Goal: Task Accomplishment & Management: Complete application form

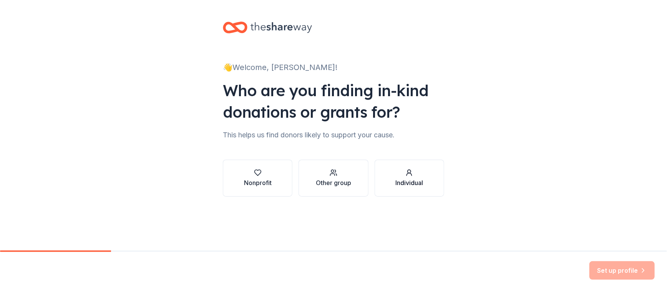
click at [410, 184] on div "Individual" at bounding box center [409, 182] width 28 height 9
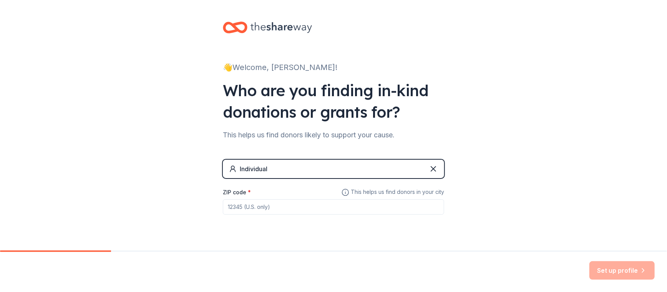
click at [223, 204] on input "ZIP code *" at bounding box center [333, 206] width 221 height 15
click at [272, 203] on input "62" at bounding box center [333, 206] width 221 height 15
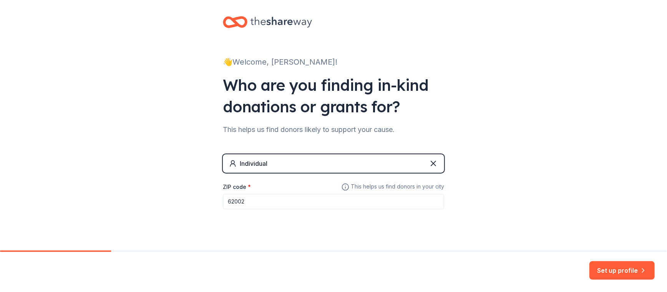
type input "62002"
click at [1, 132] on div "👋 Welcome, Jane! Who are you finding in-kind donations or grants for? This help…" at bounding box center [333, 128] width 667 height 267
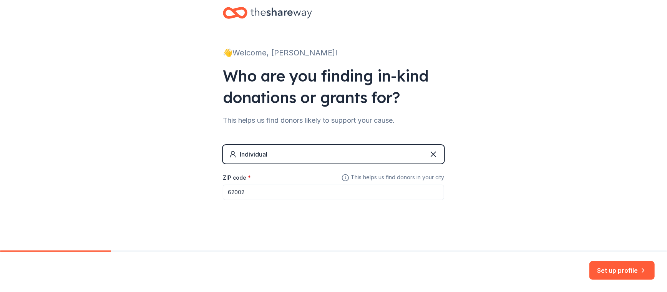
scroll to position [15, 0]
click at [629, 271] on button "Set up profile" at bounding box center [622, 270] width 65 height 18
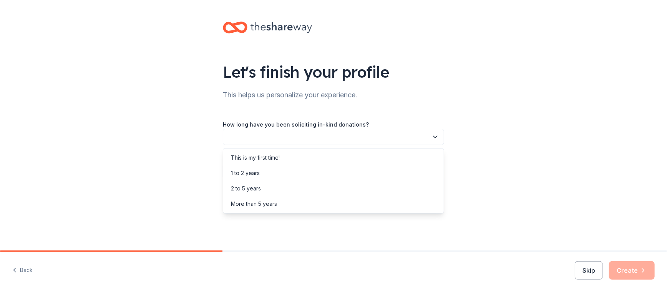
click at [437, 135] on icon "button" at bounding box center [436, 137] width 8 height 8
click at [252, 156] on div "This is my first time!" at bounding box center [255, 157] width 49 height 9
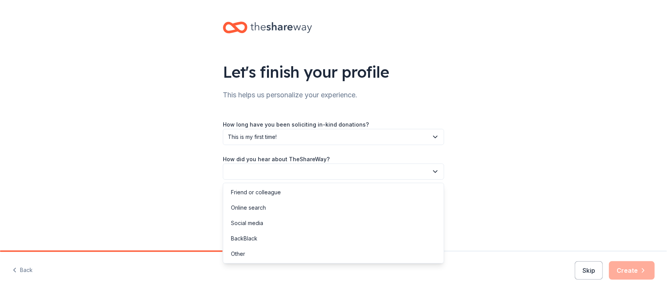
click at [231, 172] on button "button" at bounding box center [333, 171] width 221 height 16
click at [250, 206] on div "Online search" at bounding box center [248, 207] width 35 height 9
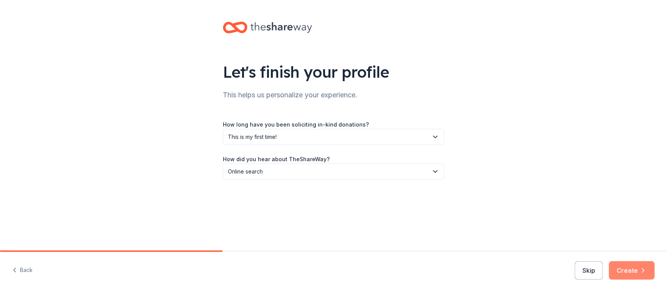
click at [623, 267] on button "Create" at bounding box center [632, 270] width 46 height 18
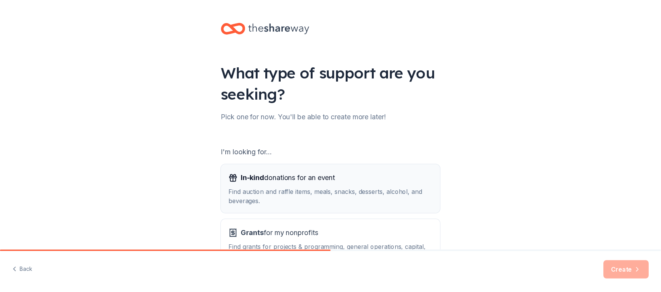
scroll to position [43, 0]
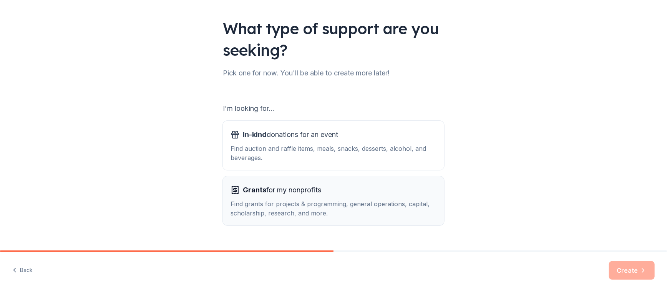
click at [294, 199] on div "Find grants for projects & programming, general operations, capital, scholarshi…" at bounding box center [334, 208] width 206 height 18
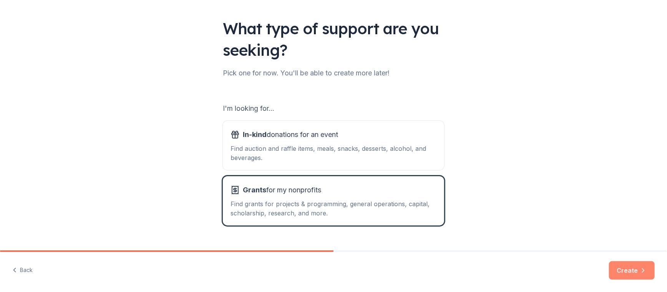
click at [619, 269] on button "Create" at bounding box center [632, 270] width 46 height 18
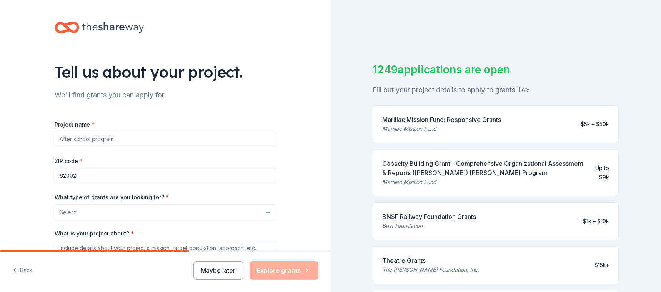
drag, startPoint x: 115, startPoint y: 139, endPoint x: 57, endPoint y: 143, distance: 58.2
click at [57, 143] on input "Project name *" at bounding box center [165, 138] width 221 height 15
click at [0, 137] on html "Tell us about your project. We'll find grants you can apply for. Project name *…" at bounding box center [330, 146] width 661 height 292
drag, startPoint x: 2, startPoint y: 146, endPoint x: 3, endPoint y: 133, distance: 13.1
click at [3, 140] on div "Tell us about your project. We'll find grants you can apply for. Project name *…" at bounding box center [165, 183] width 331 height 367
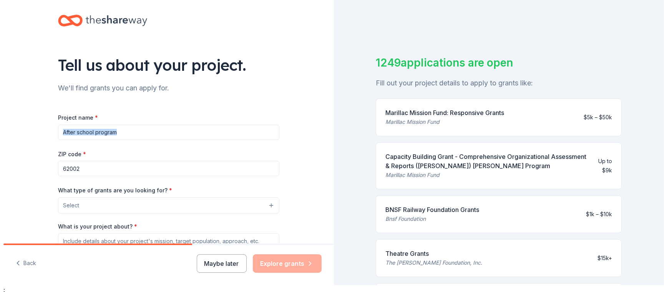
scroll to position [9, 0]
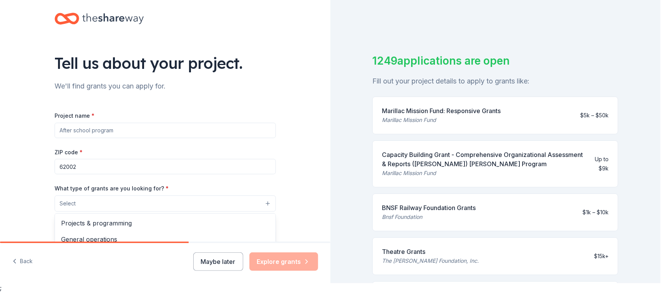
click at [197, 204] on button "Select" at bounding box center [165, 203] width 221 height 16
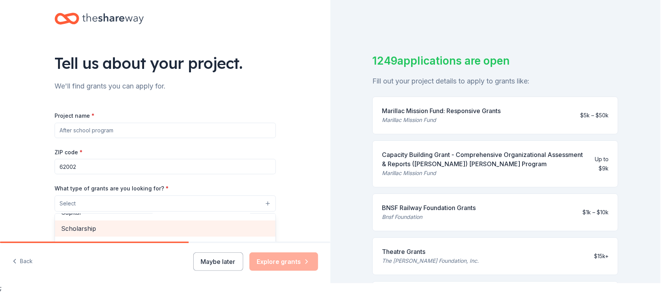
scroll to position [0, 0]
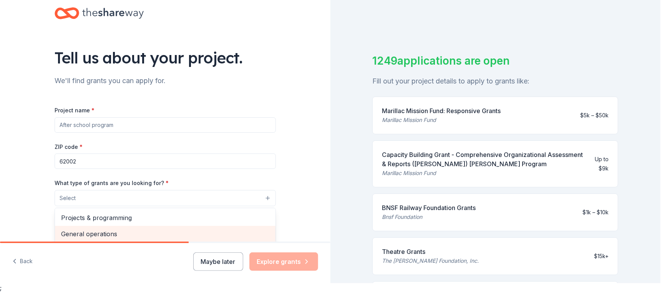
click at [112, 238] on div "General operations" at bounding box center [165, 234] width 221 height 16
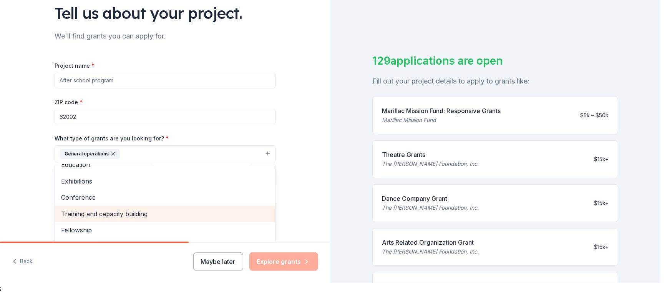
scroll to position [93, 0]
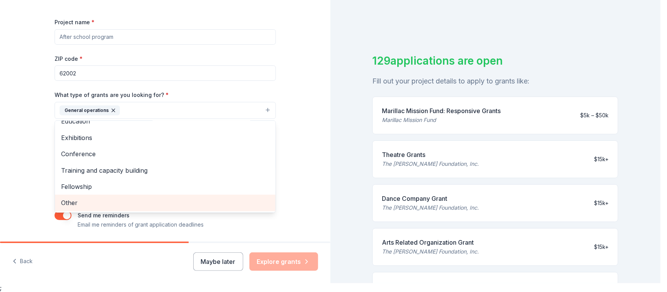
click at [98, 200] on span "Other" at bounding box center [165, 203] width 208 height 10
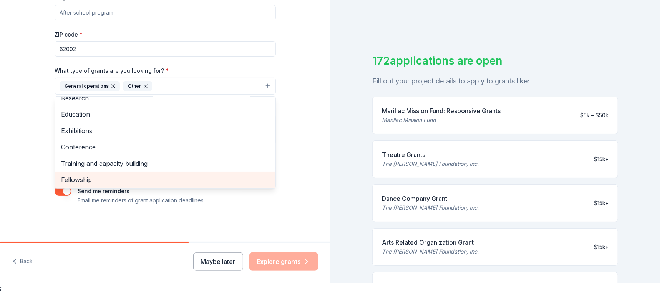
scroll to position [58, 0]
click at [242, 183] on div "Fellowship" at bounding box center [165, 178] width 221 height 16
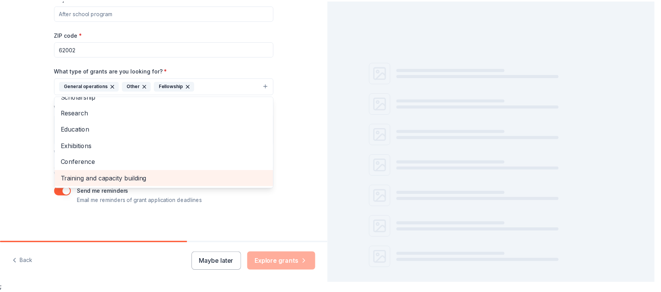
scroll to position [42, 0]
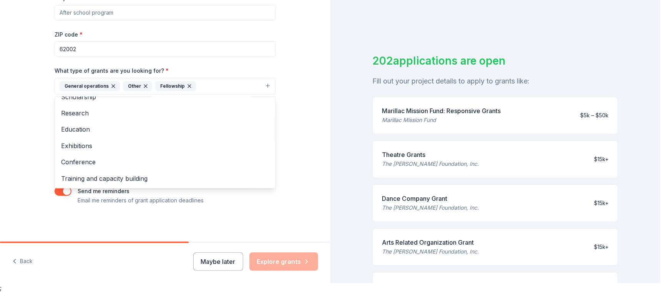
click at [281, 263] on div "Tell us about your project. We'll find grants you can apply for. Project name *…" at bounding box center [165, 137] width 331 height 292
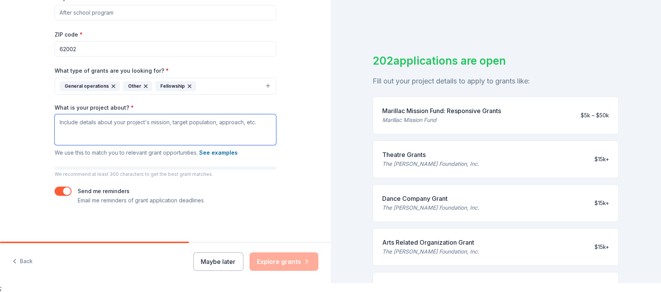
click at [58, 121] on textarea "What is your project about? *" at bounding box center [165, 129] width 221 height 31
click at [168, 68] on div "What type of grants are you looking for? * General operations Other Fellowship" at bounding box center [165, 80] width 221 height 29
click at [163, 71] on div "What type of grants are you looking for? * General operations Other Fellowship" at bounding box center [165, 80] width 221 height 29
click at [166, 70] on span "*" at bounding box center [167, 70] width 3 height 7
click at [56, 123] on textarea "What is your project about? *" at bounding box center [165, 129] width 221 height 31
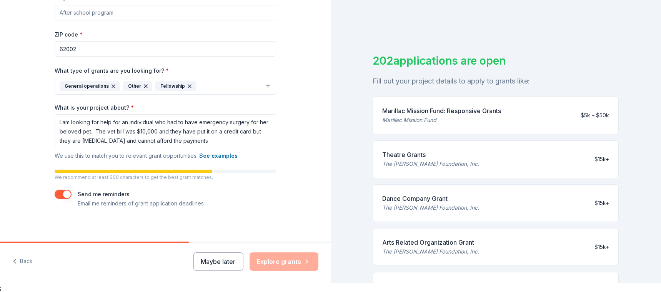
click at [289, 261] on div "Maybe later Explore grants" at bounding box center [255, 261] width 125 height 18
click at [226, 155] on button "See examples" at bounding box center [218, 155] width 38 height 9
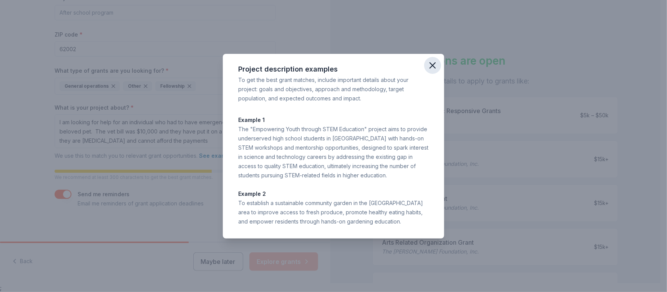
click at [434, 62] on icon "button" at bounding box center [432, 65] width 11 height 11
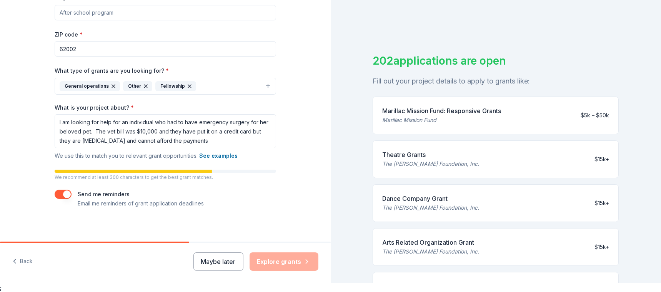
click at [268, 264] on div "Maybe later Explore grants" at bounding box center [255, 261] width 125 height 18
click at [286, 259] on div "Maybe later Explore grants" at bounding box center [255, 261] width 125 height 18
drag, startPoint x: 338, startPoint y: 259, endPoint x: 334, endPoint y: 257, distance: 4.0
click at [334, 257] on div "202 applications are open Fill out your project details to apply to grants like…" at bounding box center [496, 137] width 331 height 292
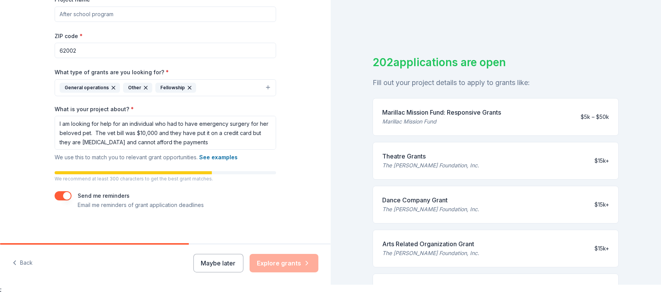
scroll to position [9, 0]
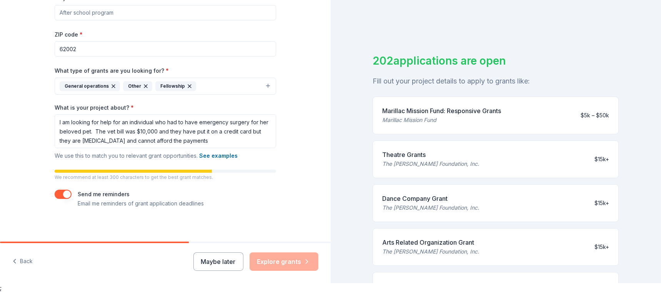
click at [222, 169] on div at bounding box center [165, 170] width 221 height 3
click at [206, 154] on button "See examples" at bounding box center [218, 155] width 38 height 9
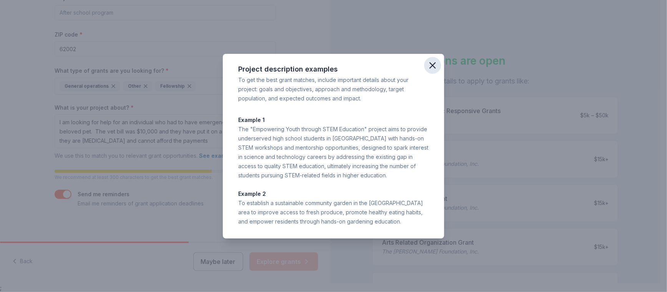
click at [431, 69] on icon "button" at bounding box center [432, 65] width 11 height 11
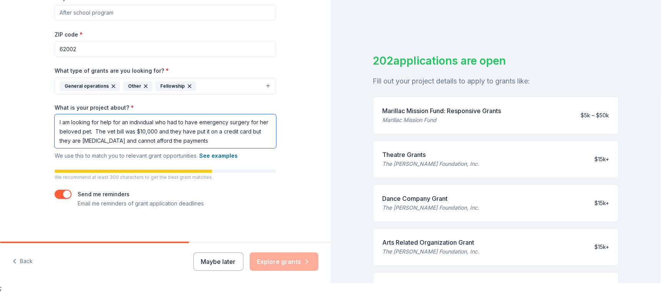
drag, startPoint x: 204, startPoint y: 141, endPoint x: 208, endPoint y: 140, distance: 4.3
click at [207, 140] on textarea "I am looking for help for an individual who had to have emergency surgery for h…" at bounding box center [165, 131] width 221 height 34
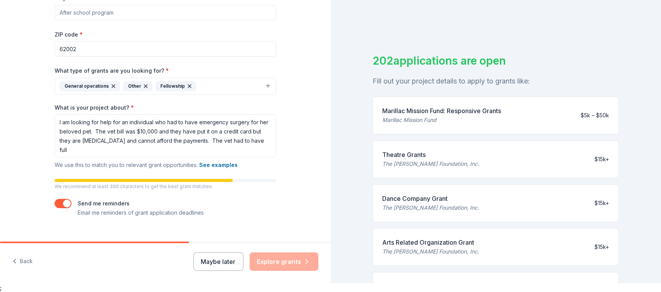
click at [380, 133] on div "Marillac Mission Fund: Responsive Grants Marillac Mission Fund $5k – $50k" at bounding box center [495, 115] width 246 height 38
drag, startPoint x: 67, startPoint y: 153, endPoint x: 84, endPoint y: 149, distance: 17.8
click at [68, 153] on textarea "I am looking for help for an individual who had to have emergency surgery for h…" at bounding box center [165, 135] width 221 height 43
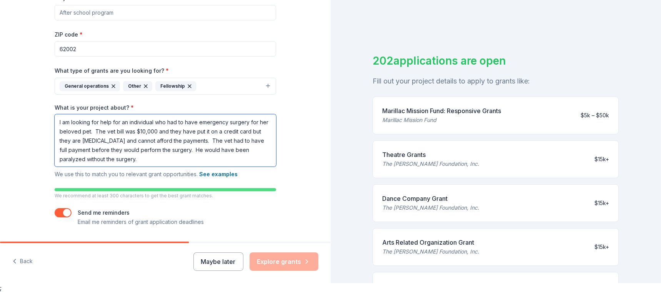
type textarea "I am looking for help for an individual who had to have emergency surgery for h…"
click at [280, 258] on div "Maybe later Explore grants" at bounding box center [255, 261] width 125 height 18
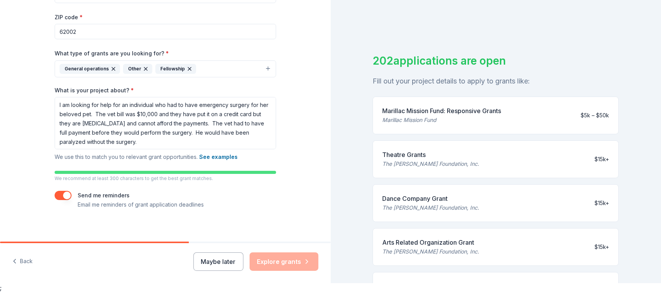
scroll to position [139, 0]
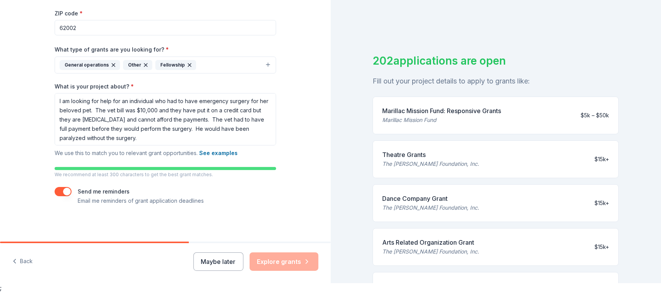
click at [286, 263] on div "Maybe later Explore grants" at bounding box center [255, 261] width 125 height 18
click at [411, 111] on div "Marillac Mission Fund: Responsive Grants" at bounding box center [441, 110] width 119 height 9
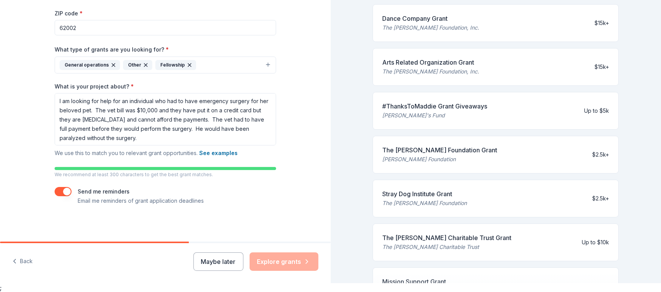
scroll to position [322, 0]
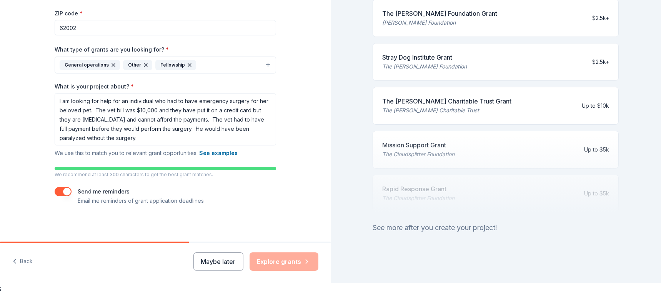
click at [542, 179] on div at bounding box center [495, 173] width 246 height 77
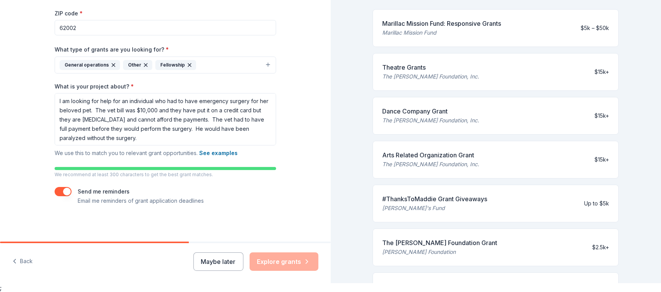
scroll to position [0, 0]
click at [287, 262] on div "Maybe later Explore grants" at bounding box center [255, 261] width 125 height 18
click at [409, 26] on div "Marillac Mission Fund: Responsive Grants" at bounding box center [441, 23] width 119 height 9
click at [406, 35] on div "Marillac Mission Fund" at bounding box center [441, 32] width 119 height 9
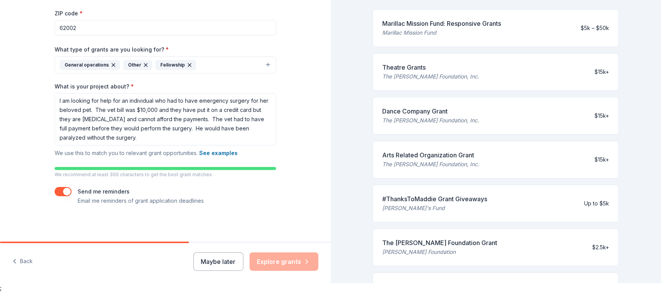
click at [406, 35] on div "Marillac Mission Fund" at bounding box center [441, 32] width 119 height 9
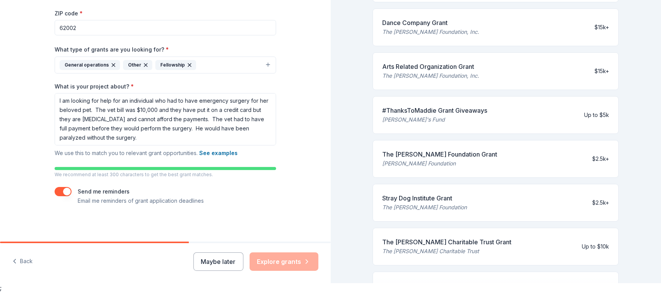
scroll to position [218, 0]
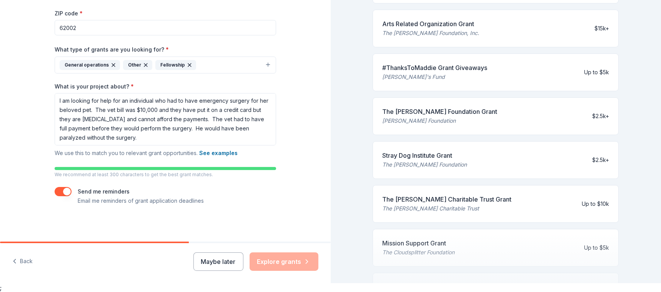
click at [59, 193] on button "button" at bounding box center [63, 191] width 17 height 9
click at [294, 261] on div "Maybe later Explore grants" at bounding box center [255, 261] width 125 height 18
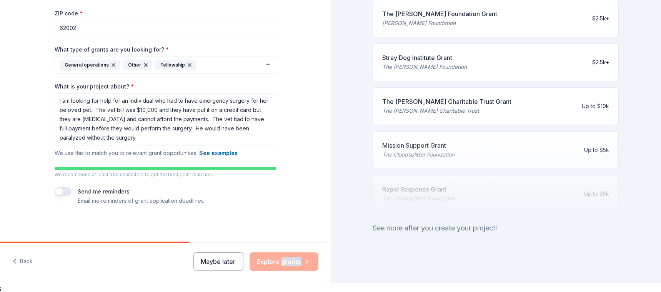
scroll to position [322, 0]
click at [296, 263] on div "Maybe later Explore grants" at bounding box center [255, 261] width 125 height 18
click at [296, 261] on div "Maybe later Explore grants" at bounding box center [255, 261] width 125 height 18
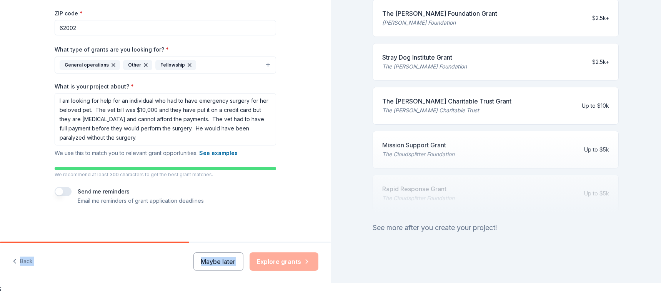
drag, startPoint x: 183, startPoint y: 241, endPoint x: 252, endPoint y: 246, distance: 69.0
click at [252, 246] on div "Back Maybe later Explore grants" at bounding box center [165, 262] width 331 height 42
drag, startPoint x: 252, startPoint y: 246, endPoint x: 258, endPoint y: 241, distance: 7.3
click at [258, 241] on div at bounding box center [165, 242] width 331 height 2
click at [285, 262] on div "Maybe later Explore grants" at bounding box center [255, 261] width 125 height 18
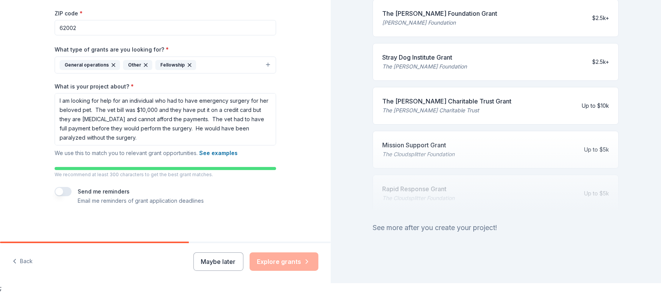
click at [289, 259] on div "Maybe later Explore grants" at bounding box center [255, 261] width 125 height 18
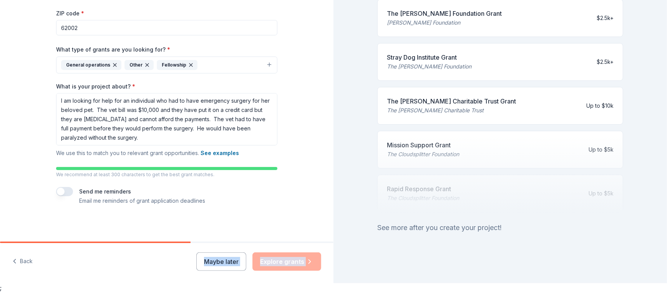
click at [136, 62] on div "Other" at bounding box center [139, 65] width 29 height 10
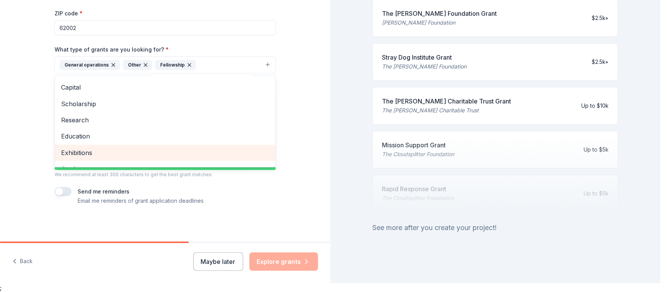
scroll to position [0, 0]
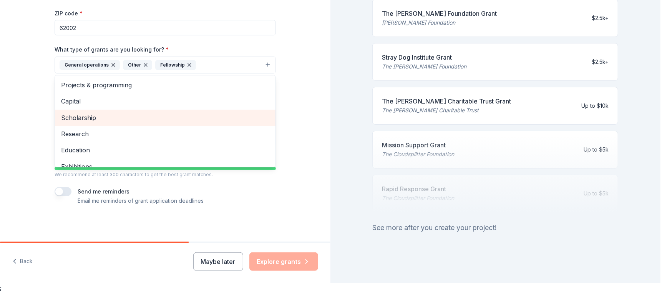
click at [92, 113] on span "Scholarship" at bounding box center [165, 118] width 208 height 10
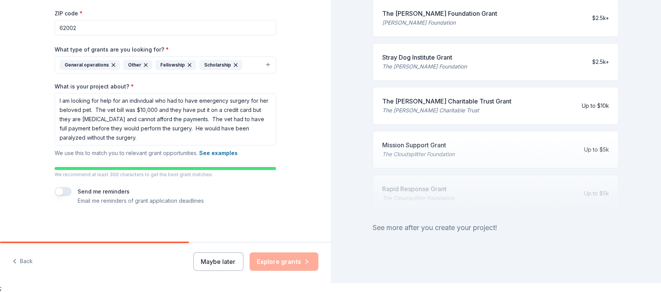
click at [125, 64] on div "Other" at bounding box center [137, 65] width 29 height 10
click at [267, 209] on div "Tell us about your project. We'll find grants you can apply for. Project name *…" at bounding box center [165, 47] width 246 height 390
click at [302, 262] on div "Maybe later Explore grants" at bounding box center [255, 261] width 125 height 18
click at [305, 258] on div "Maybe later Explore grants" at bounding box center [255, 261] width 125 height 18
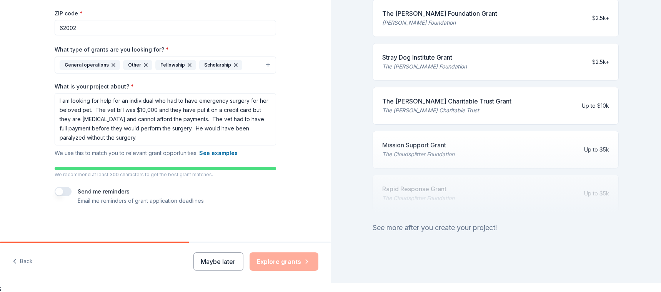
drag, startPoint x: 305, startPoint y: 259, endPoint x: 289, endPoint y: 218, distance: 44.2
click at [305, 258] on div "Maybe later Explore grants" at bounding box center [255, 261] width 125 height 18
click at [229, 139] on textarea "I am looking for help for an individual who had to have emergency surgery for h…" at bounding box center [165, 119] width 221 height 52
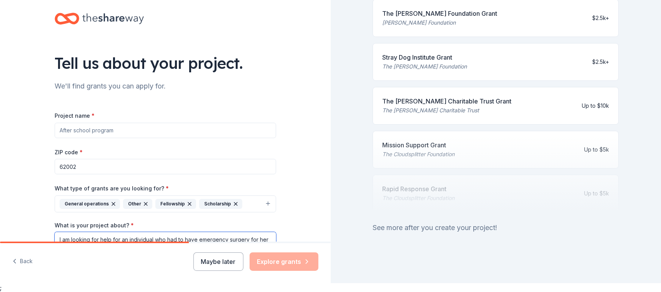
scroll to position [43, 0]
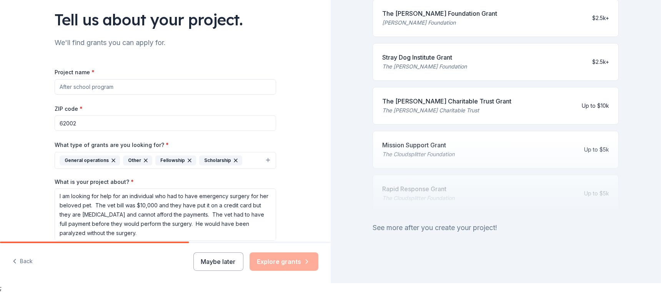
click at [465, 223] on div "See more after you create your project!" at bounding box center [495, 227] width 246 height 12
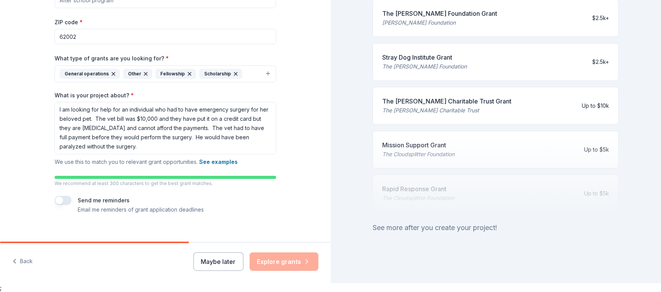
scroll to position [139, 0]
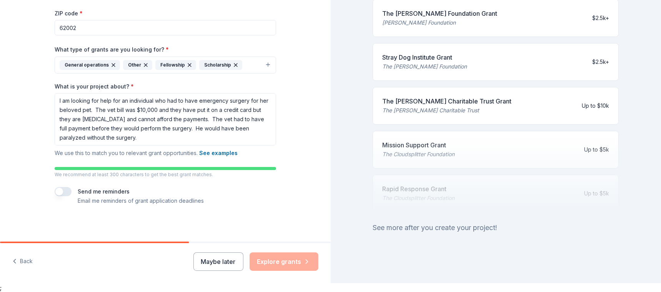
click at [288, 261] on div "Maybe later Explore grants" at bounding box center [255, 261] width 125 height 18
click at [301, 258] on div "Maybe later Explore grants" at bounding box center [255, 261] width 125 height 18
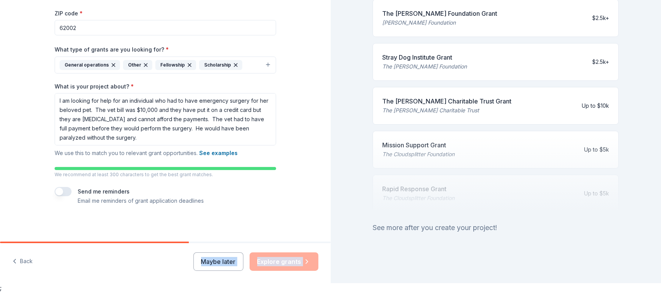
click at [301, 258] on div "Maybe later Explore grants" at bounding box center [255, 261] width 125 height 18
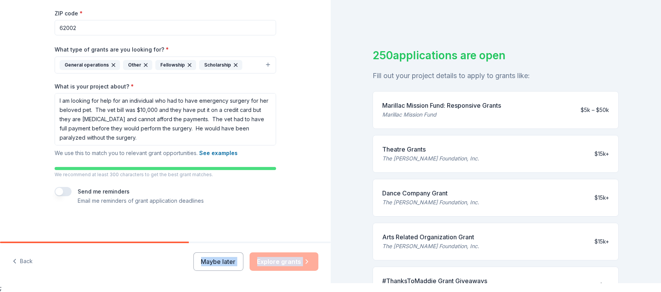
scroll to position [0, 0]
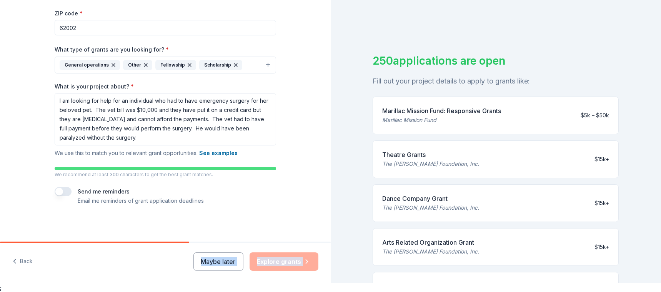
click at [444, 61] on div "250 applications are open" at bounding box center [495, 61] width 246 height 16
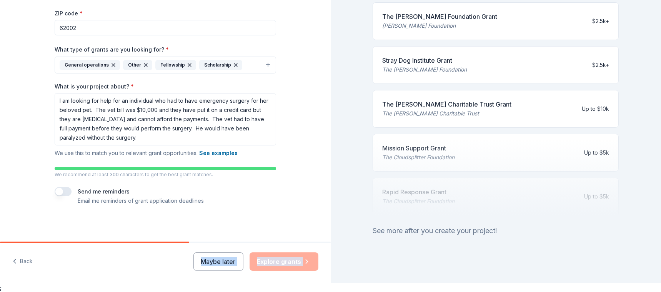
scroll to position [322, 0]
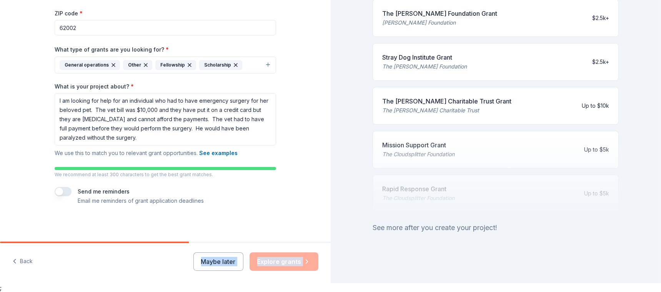
click at [425, 142] on div at bounding box center [495, 173] width 246 height 77
click at [213, 261] on button "Maybe later" at bounding box center [218, 261] width 50 height 18
click at [213, 261] on div "Maybe later Explore grants" at bounding box center [255, 261] width 125 height 18
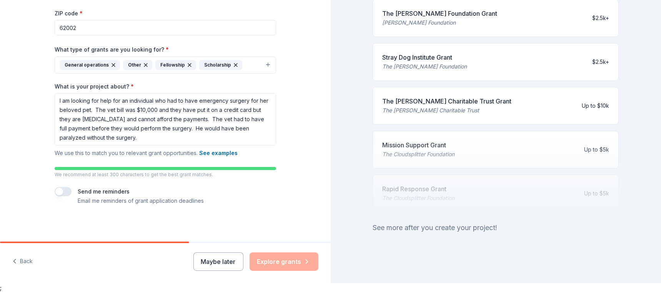
drag, startPoint x: 213, startPoint y: 261, endPoint x: 288, endPoint y: 227, distance: 82.4
click at [288, 227] on div "Tell us about your project. We'll find grants you can apply for. Project name *…" at bounding box center [165, 47] width 331 height 390
click at [287, 265] on div "Maybe later Explore grants" at bounding box center [255, 261] width 125 height 18
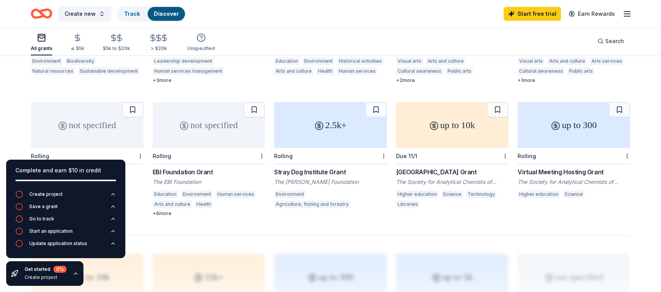
scroll to position [407, 0]
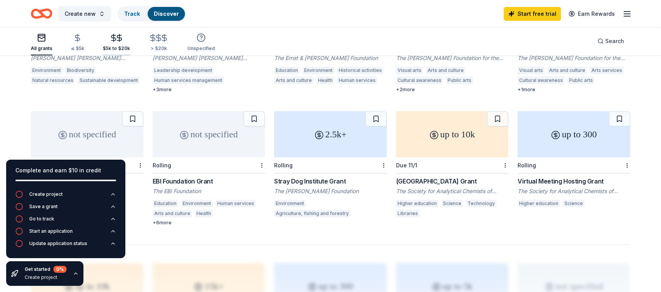
click at [118, 45] on div "$5k to $20k" at bounding box center [116, 42] width 27 height 18
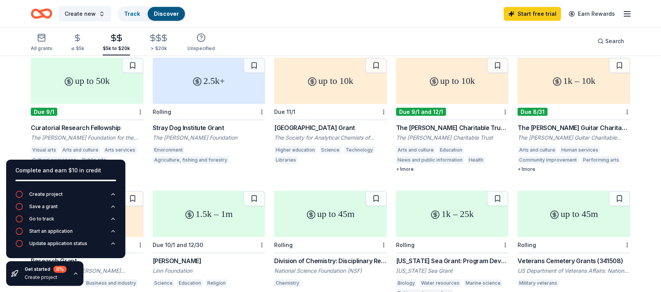
scroll to position [131, 0]
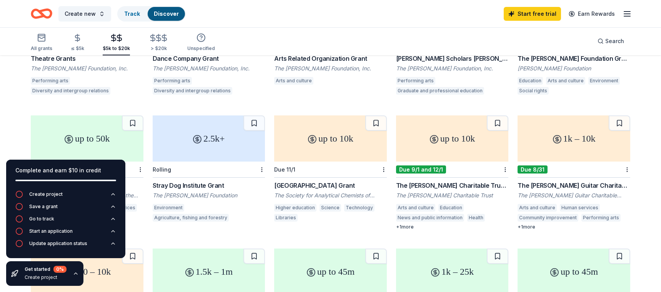
click at [588, 182] on div "The [PERSON_NAME] Guitar Charitable Foundation Grant" at bounding box center [573, 185] width 113 height 9
click at [71, 16] on span "Create new" at bounding box center [80, 13] width 31 height 9
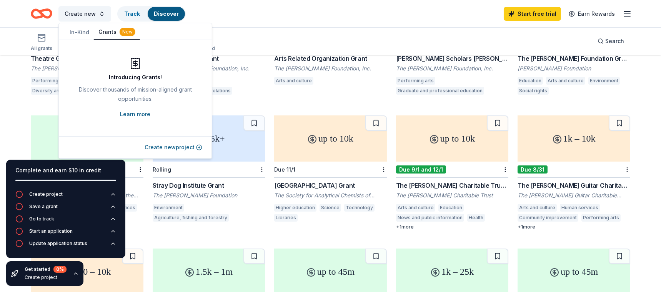
click at [146, 115] on link "Learn more" at bounding box center [135, 114] width 30 height 9
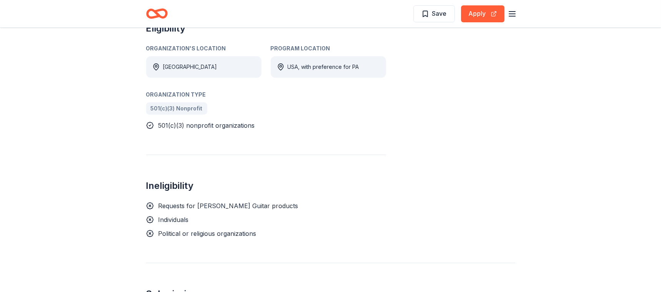
scroll to position [437, 0]
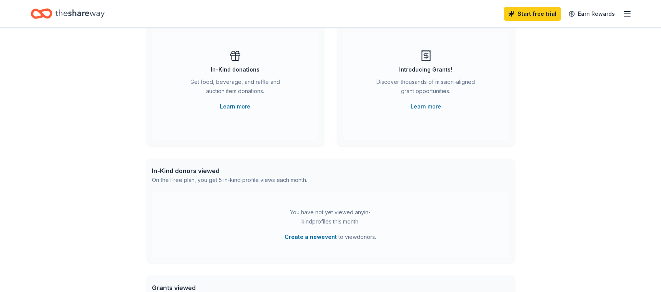
scroll to position [87, 0]
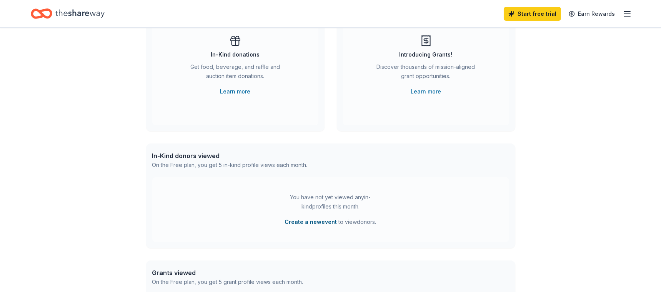
click at [320, 221] on button "Create a new event" at bounding box center [311, 221] width 52 height 9
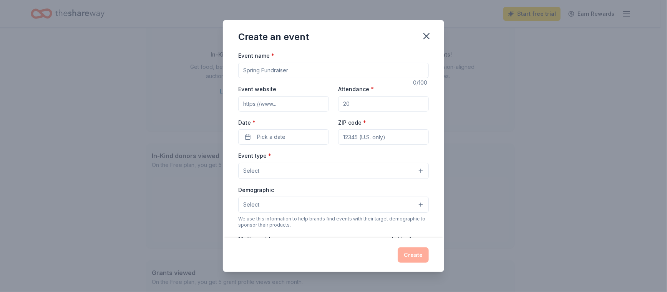
drag, startPoint x: 296, startPoint y: 70, endPoint x: 251, endPoint y: 69, distance: 44.6
click at [251, 69] on input "Event name *" at bounding box center [333, 70] width 191 height 15
type input "fundraiser for Blue [PERSON_NAME]"
click at [425, 35] on icon "button" at bounding box center [426, 36] width 11 height 11
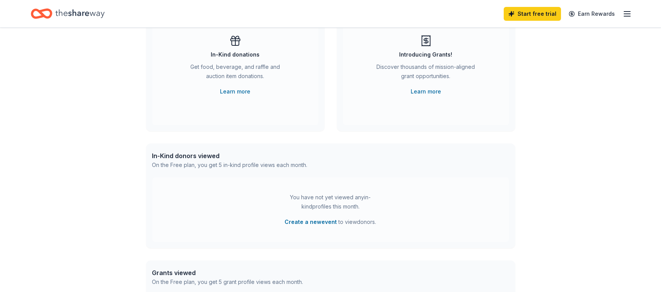
click at [625, 13] on icon "button" at bounding box center [626, 13] width 9 height 9
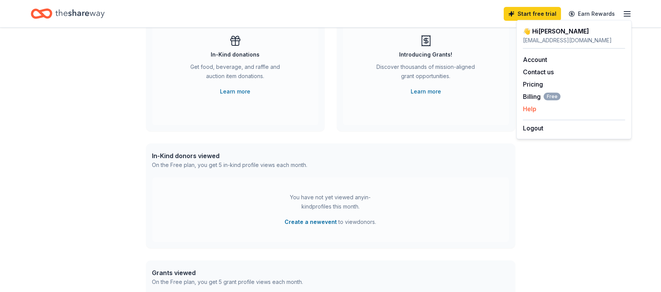
click at [530, 109] on button "Help" at bounding box center [529, 108] width 13 height 9
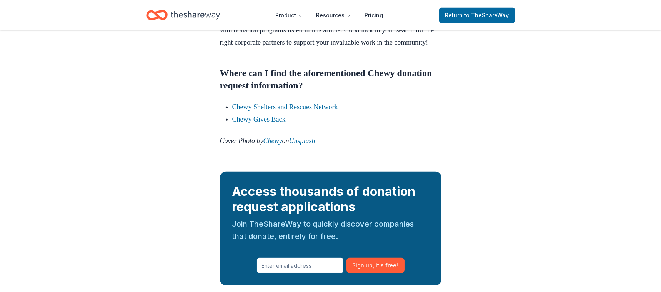
scroll to position [920, 0]
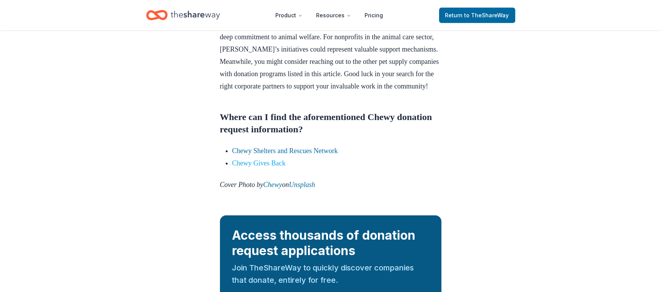
click at [283, 167] on link "Chewy Gives Back" at bounding box center [258, 163] width 53 height 8
click at [267, 169] on li "Chewy Gives Back" at bounding box center [336, 163] width 209 height 12
click at [261, 167] on link "Chewy Gives Back" at bounding box center [258, 163] width 53 height 8
